Goal: Check status: Check status

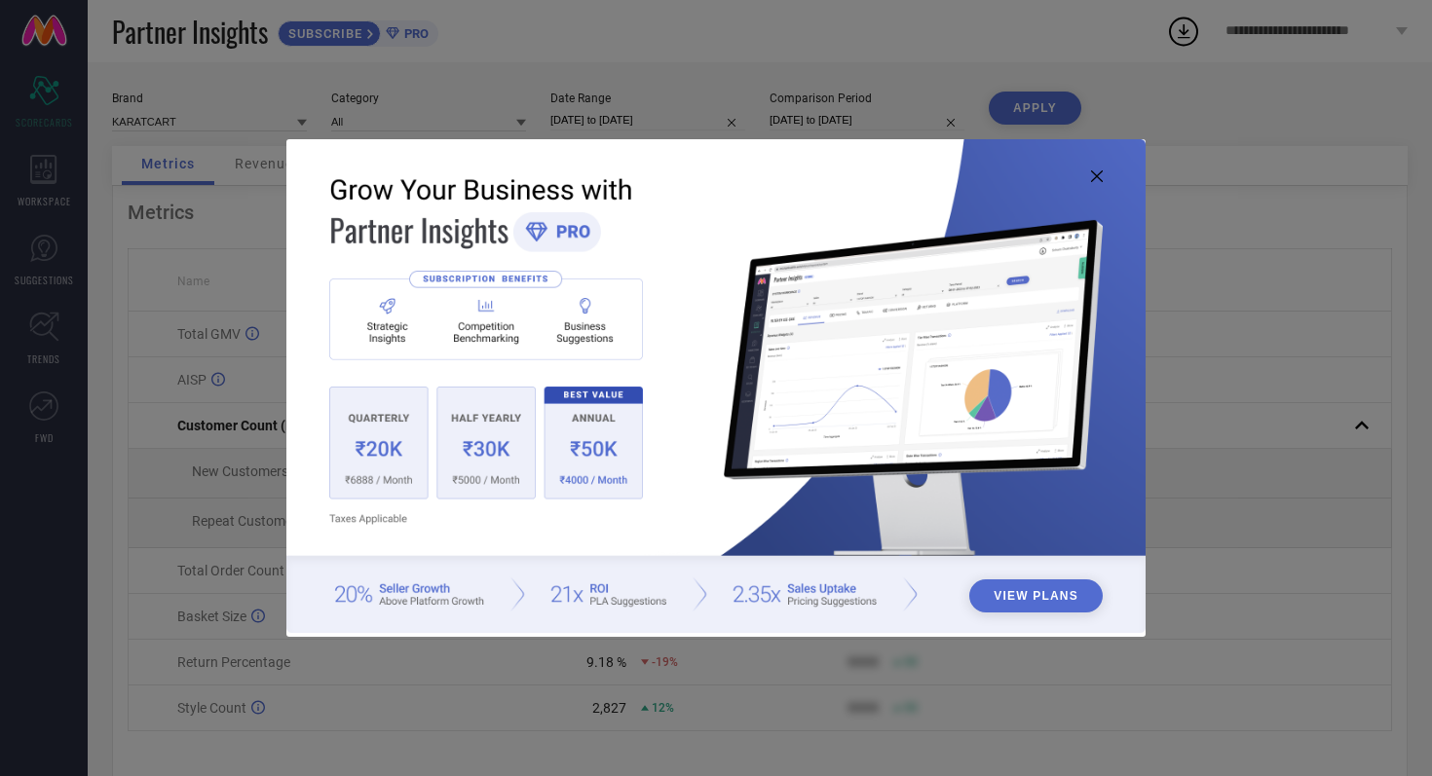
click at [1102, 175] on img at bounding box center [715, 386] width 859 height 494
click at [1091, 175] on icon at bounding box center [1097, 176] width 12 height 12
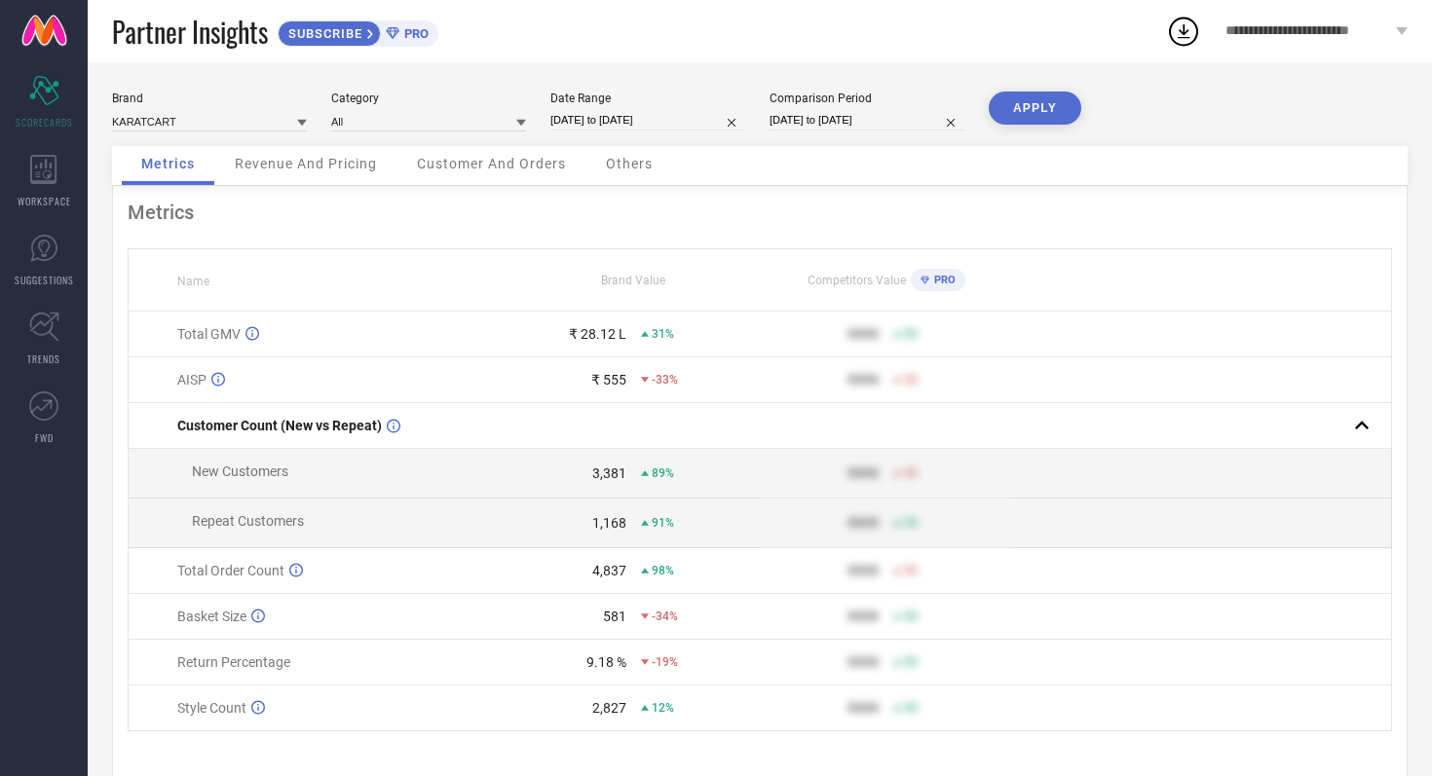
select select "8"
select select "2025"
select select "9"
select select "2025"
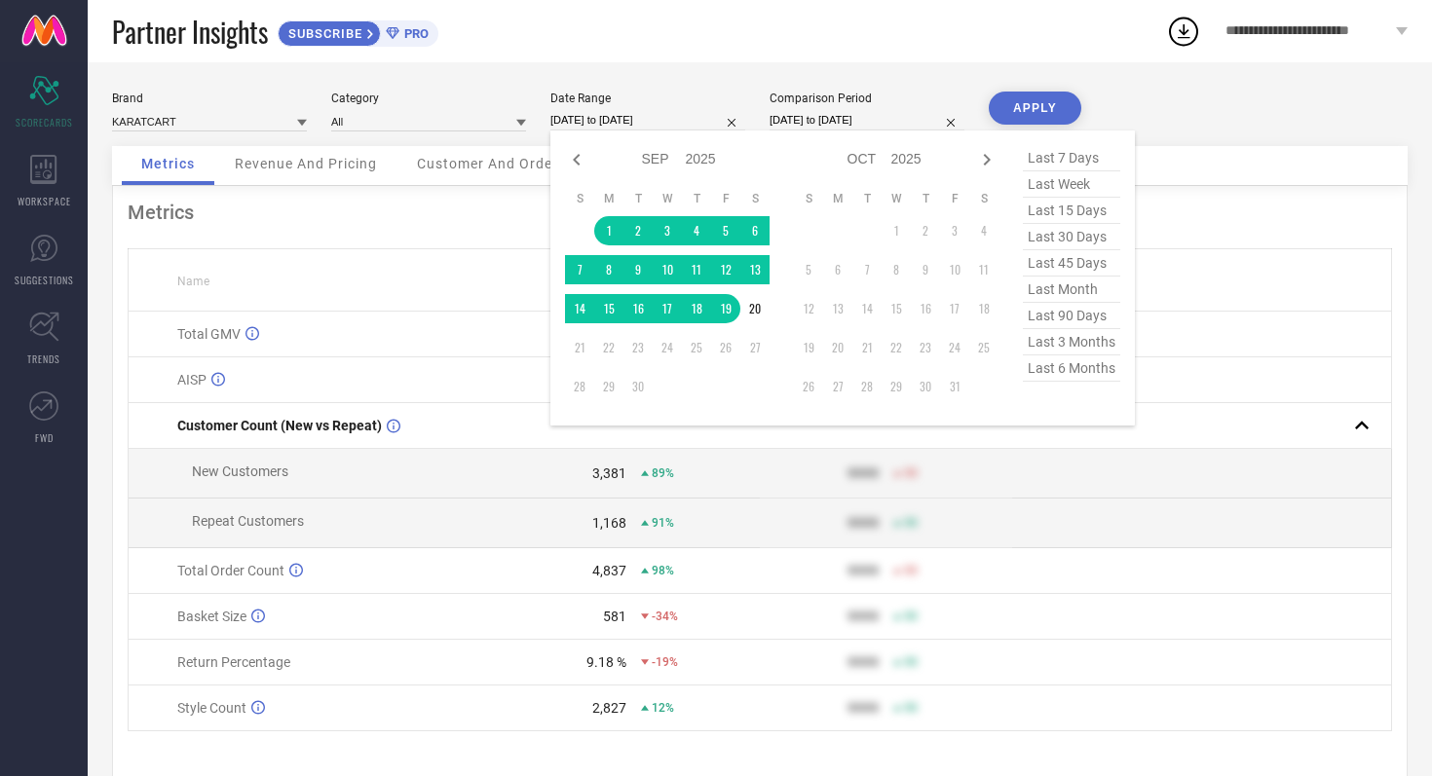
click at [688, 121] on input "[DATE] to [DATE]" at bounding box center [647, 120] width 195 height 20
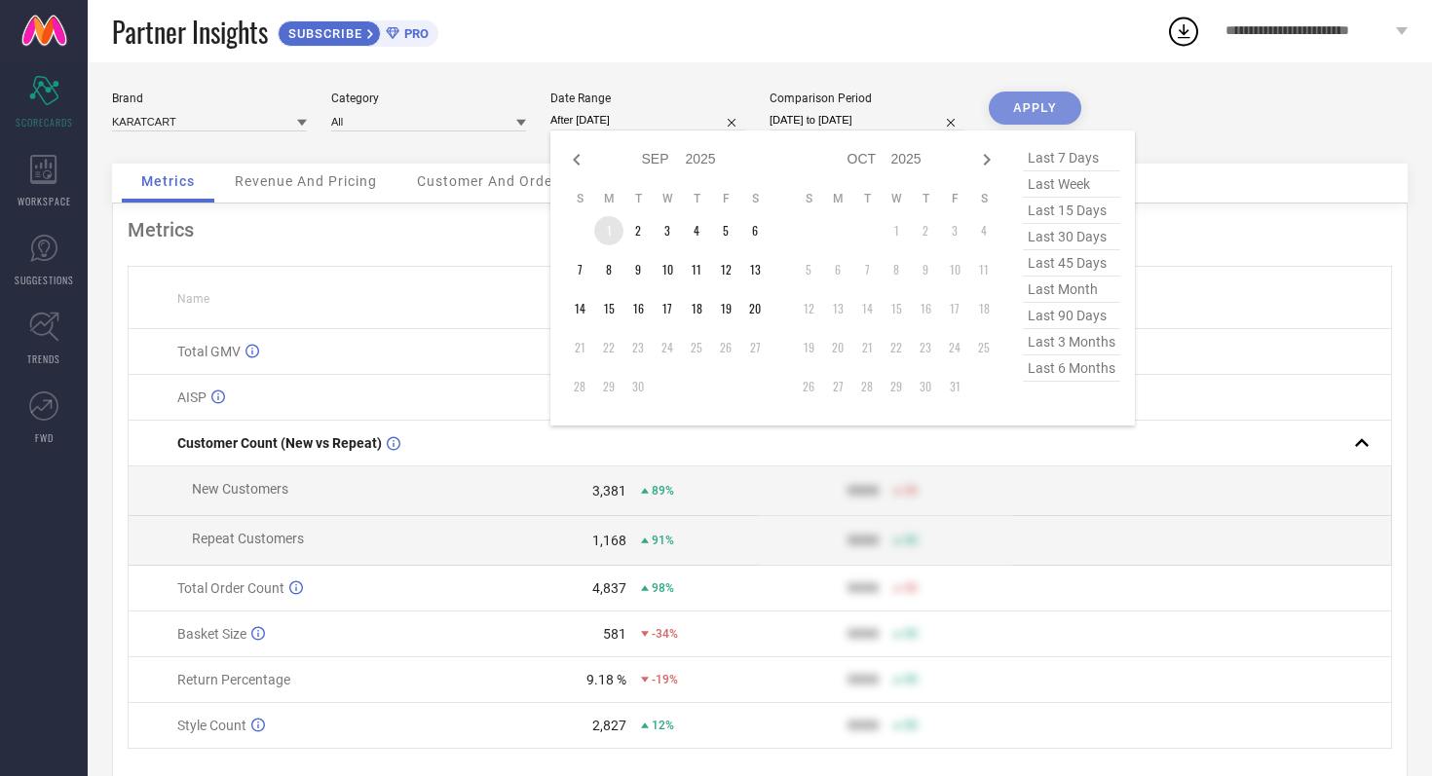
click at [607, 227] on td "1" at bounding box center [608, 230] width 29 height 29
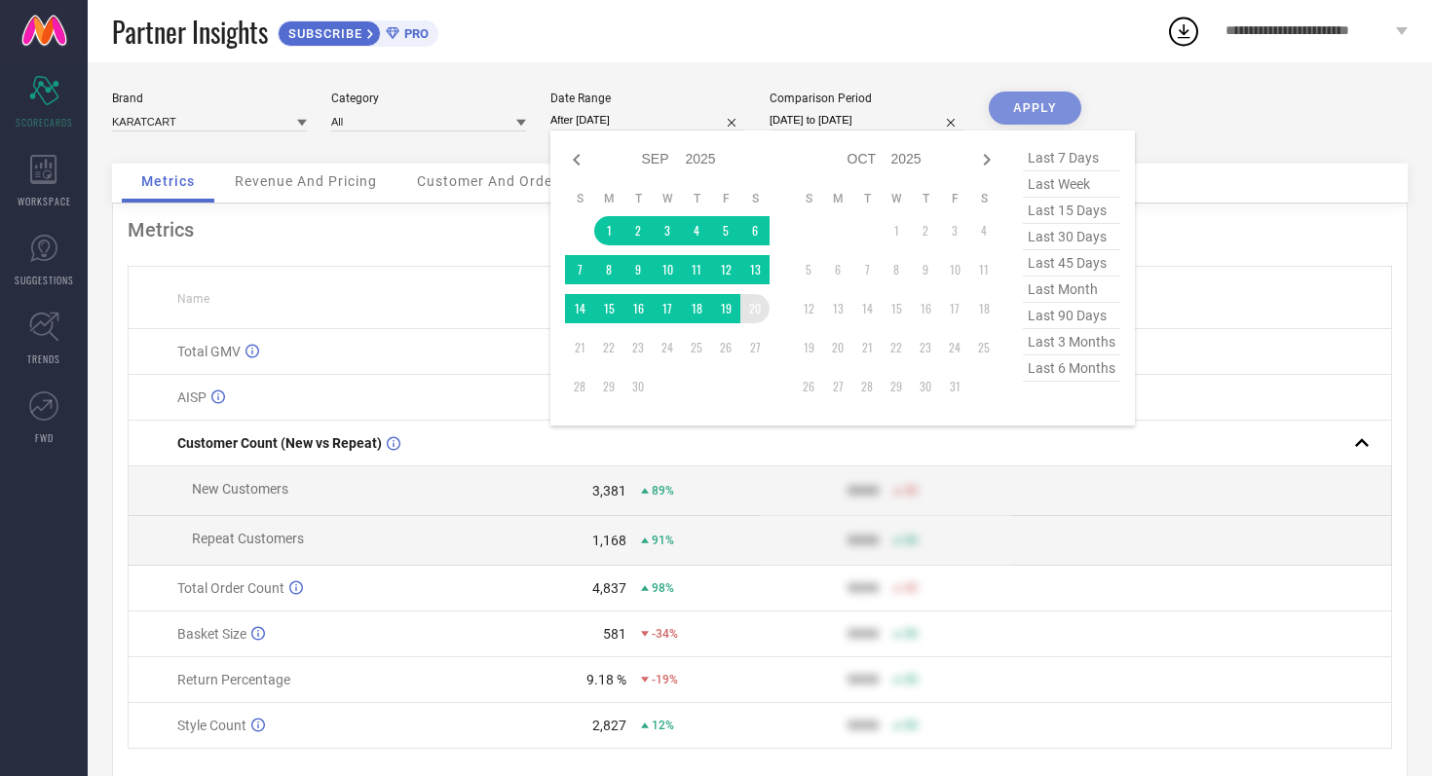
type input "01-09-2025 to 20-09-2025"
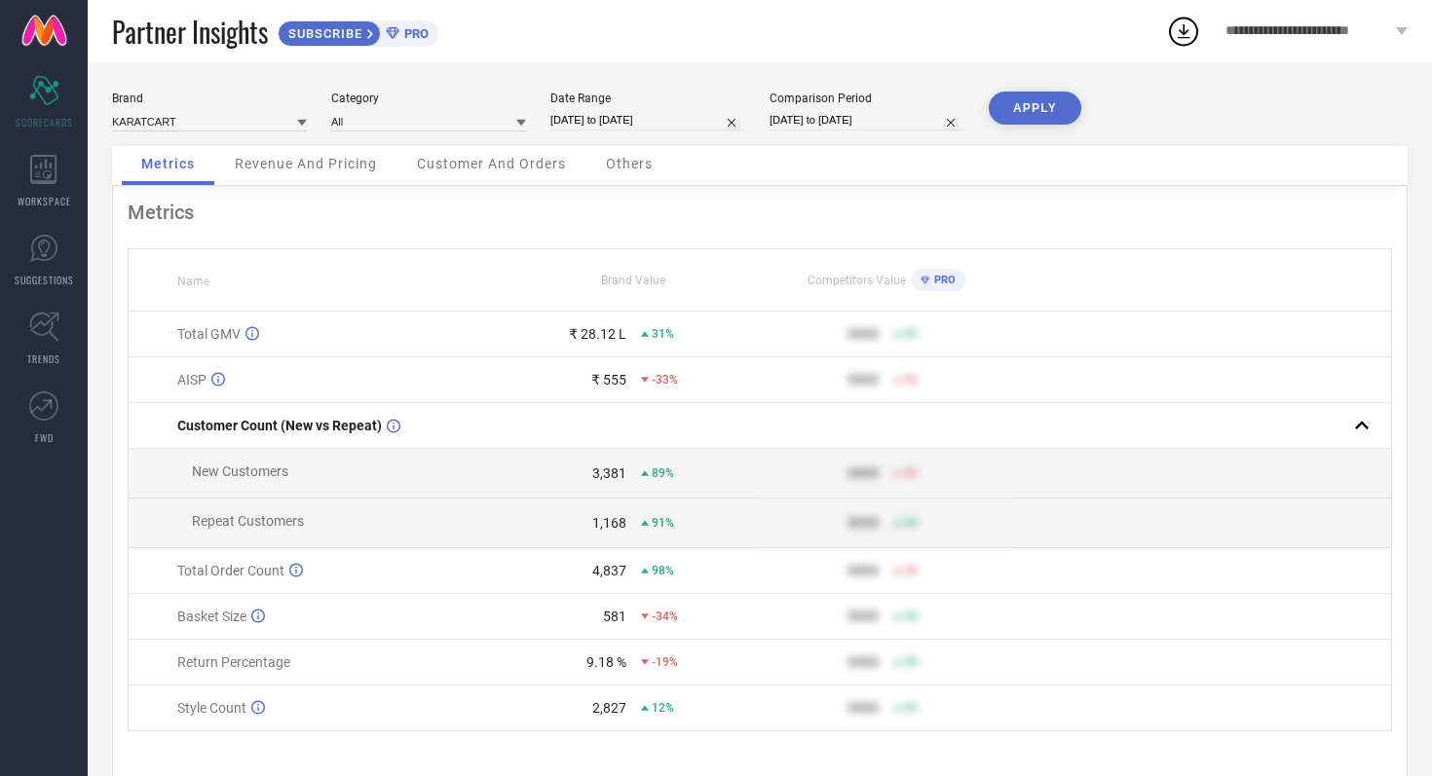
select select "8"
select select "2024"
select select "9"
select select "2024"
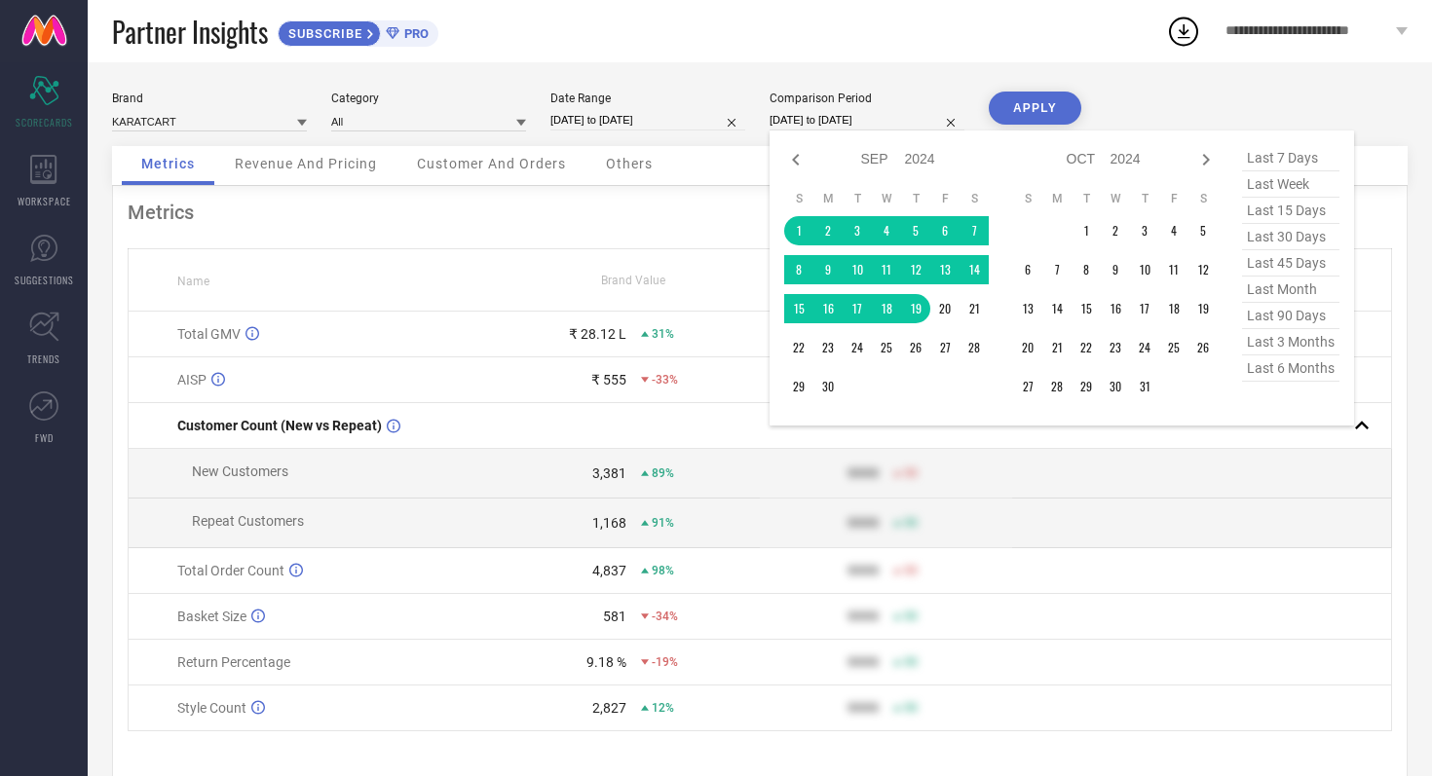
click at [907, 125] on input "[DATE] to [DATE]" at bounding box center [866, 120] width 195 height 20
click at [795, 220] on td "1" at bounding box center [798, 230] width 29 height 29
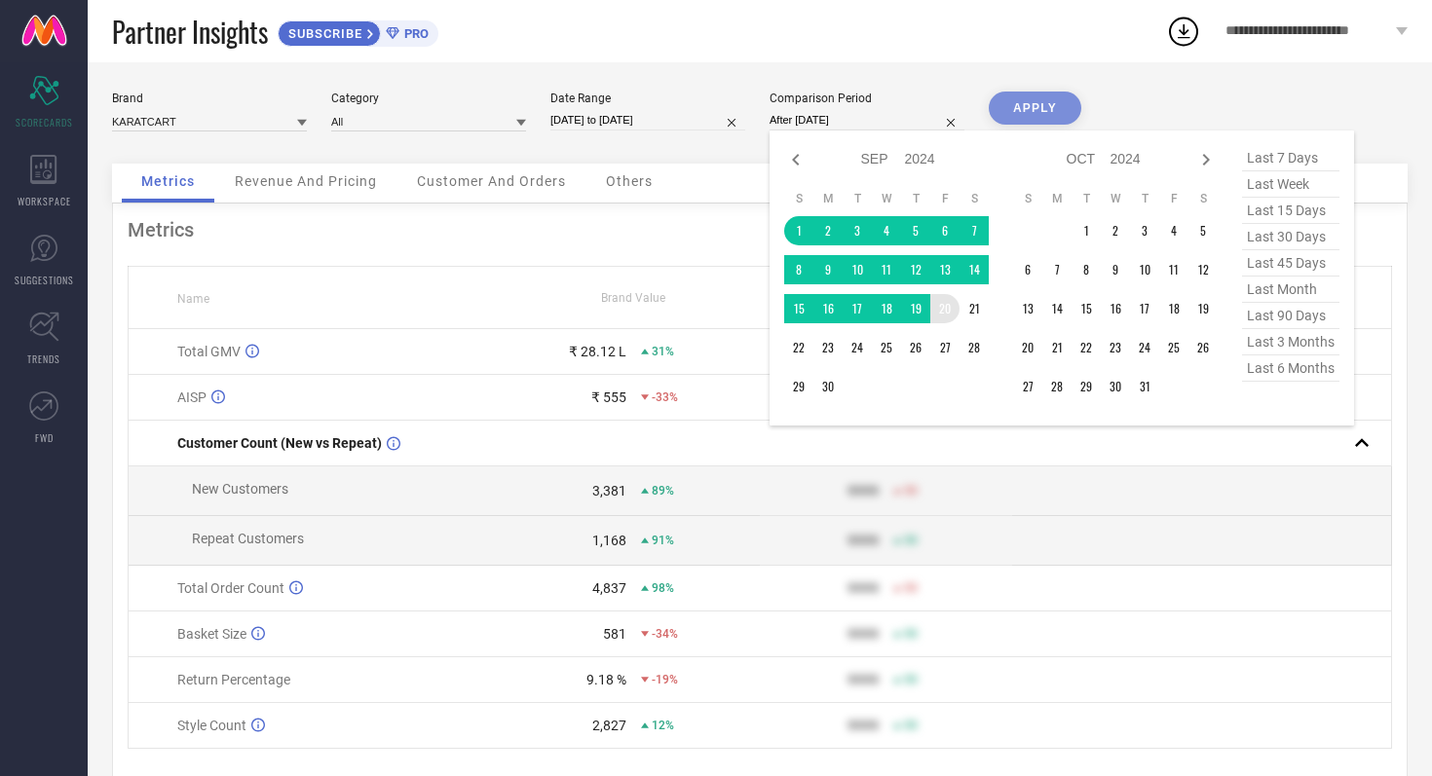
type input "01-09-2024 to 20-09-2024"
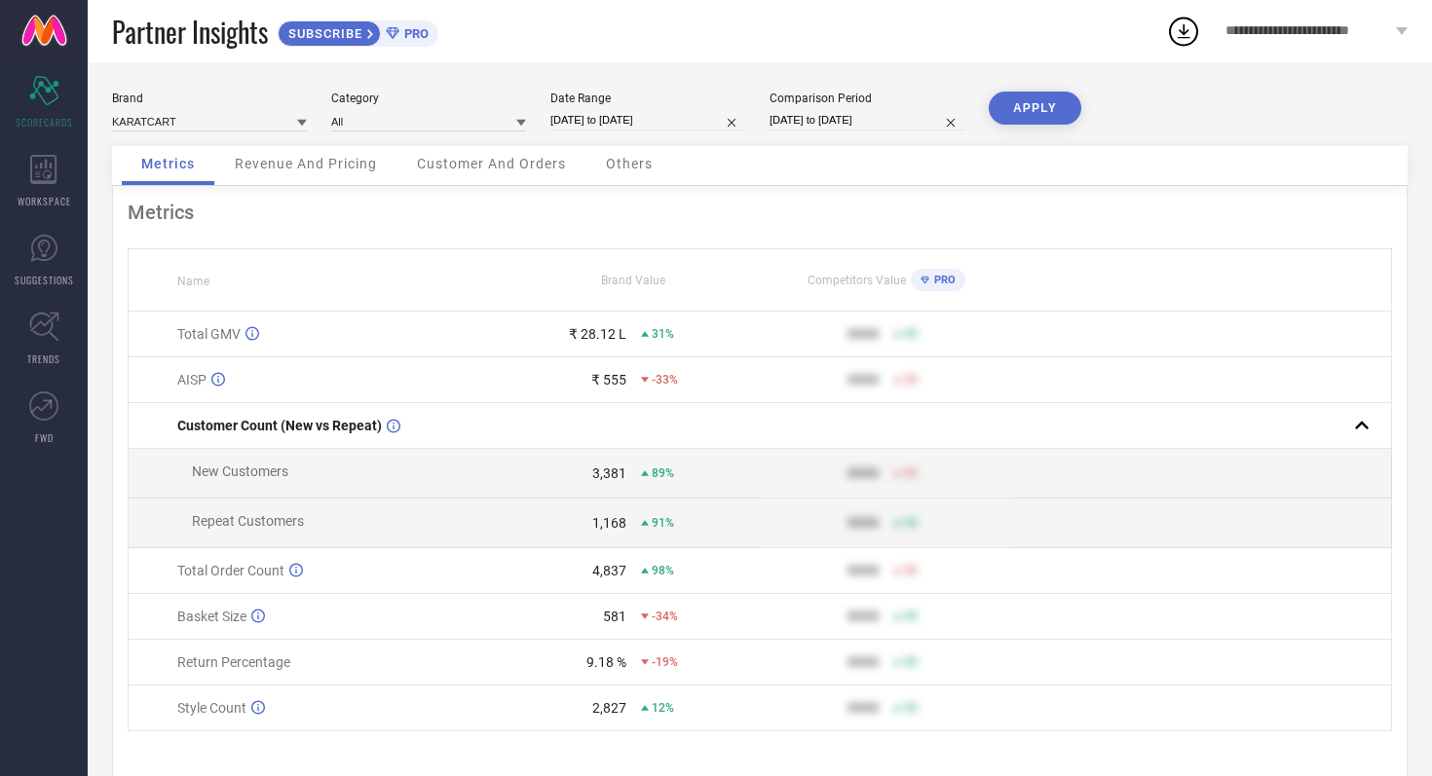
click at [1013, 105] on button "APPLY" at bounding box center [1034, 108] width 93 height 33
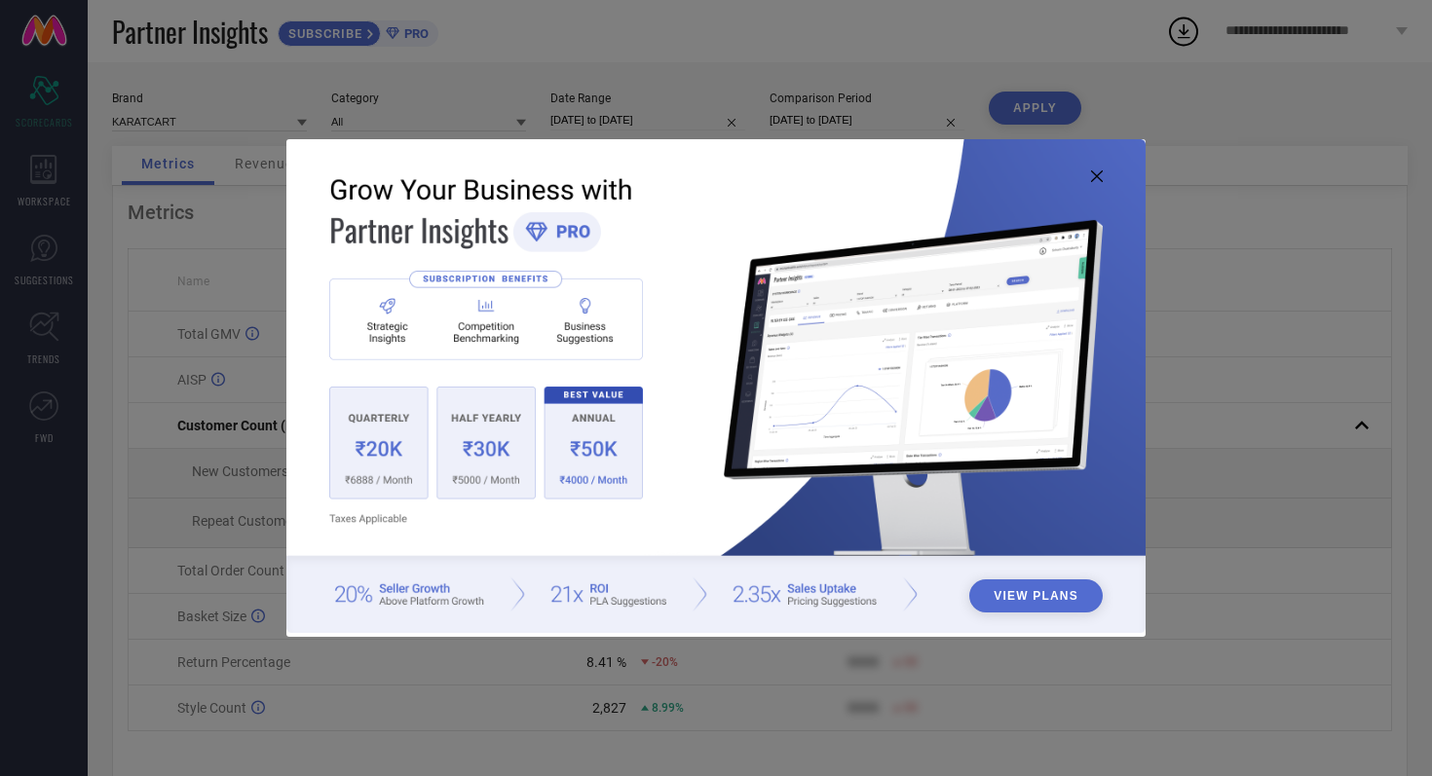
click at [1098, 176] on icon at bounding box center [1097, 176] width 12 height 12
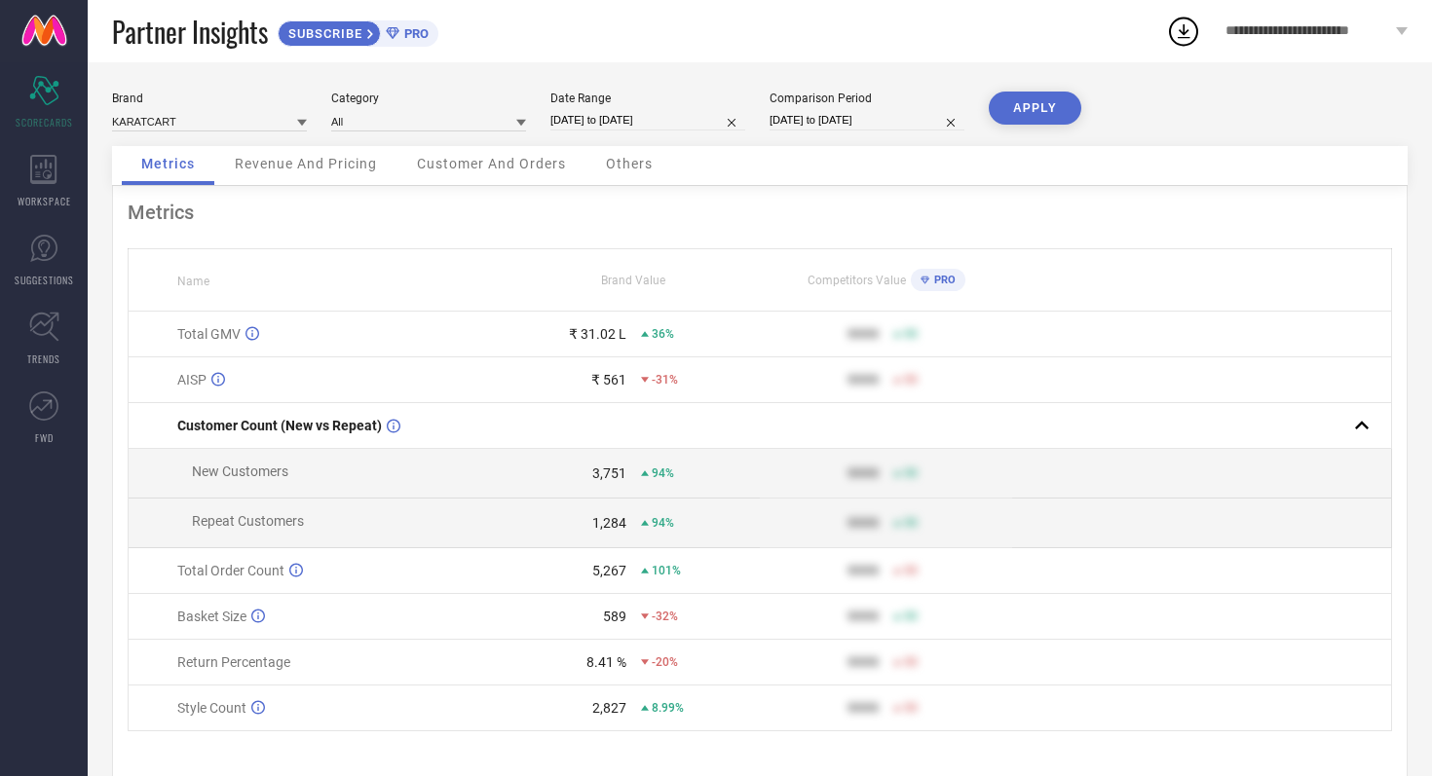
select select "8"
select select "2025"
select select "9"
select select "2025"
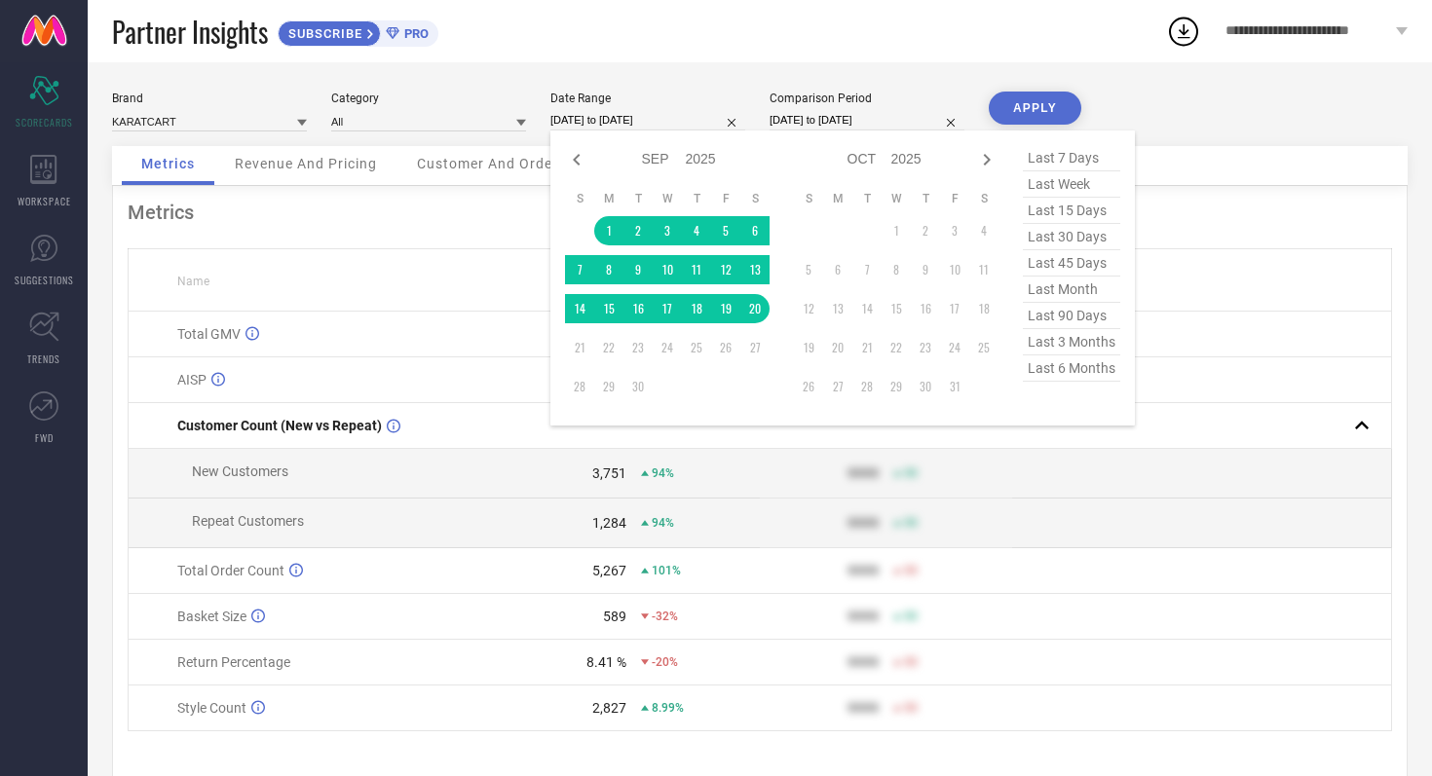
click at [702, 124] on input "01-09-2025 to 20-09-2025" at bounding box center [647, 120] width 195 height 20
click at [708, 40] on div "Partner Insights SUBSCRIBE PRO" at bounding box center [639, 31] width 1054 height 62
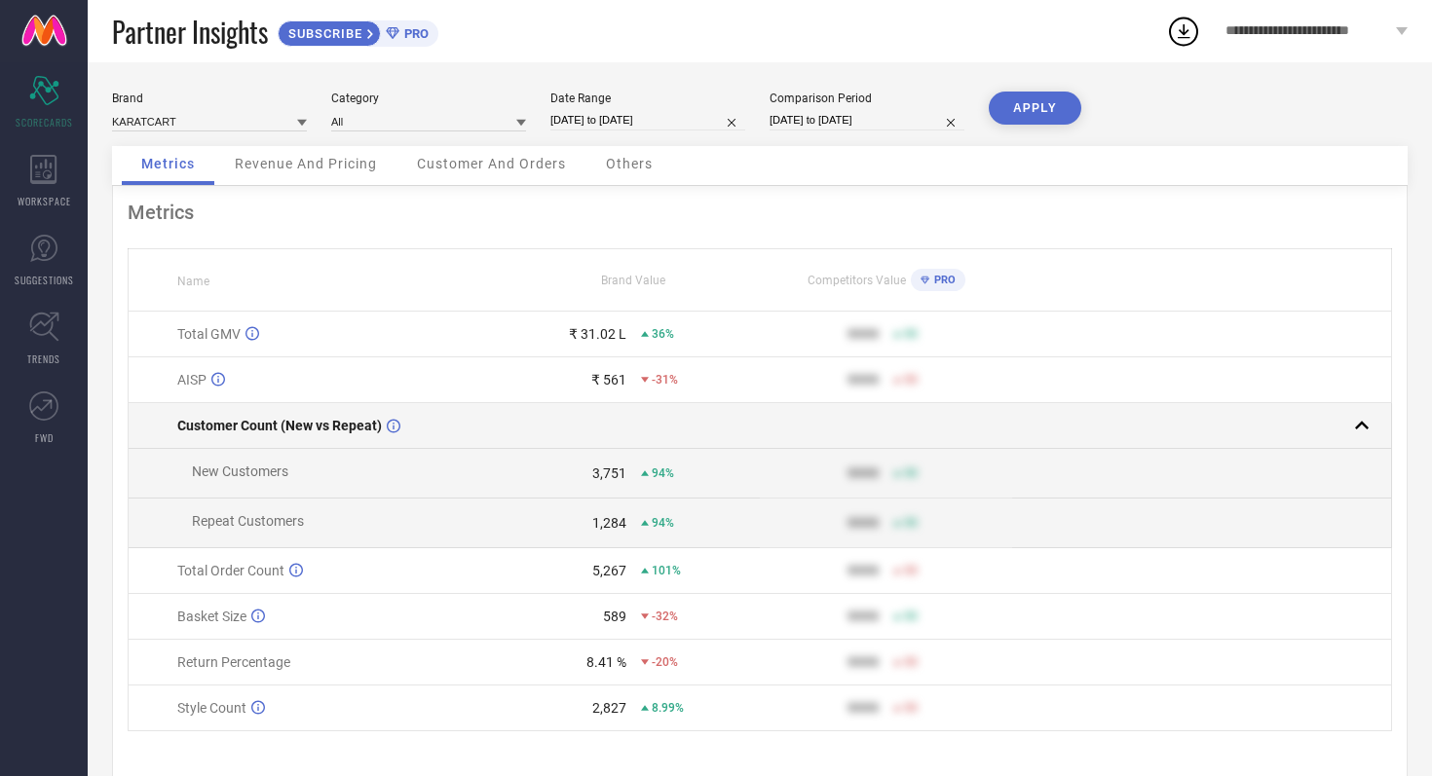
scroll to position [39, 0]
